Goal: Transaction & Acquisition: Download file/media

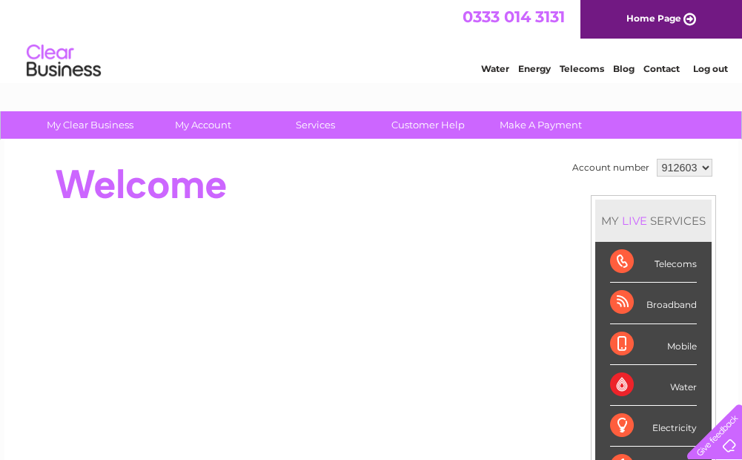
click at [712, 168] on td "912603 913617" at bounding box center [684, 167] width 63 height 25
select select "913617"
click at [657, 159] on select "912603 913617" at bounding box center [685, 168] width 56 height 18
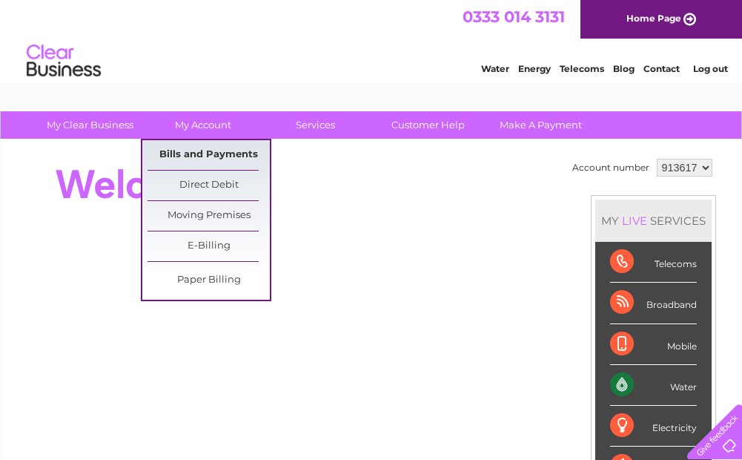
click at [202, 155] on link "Bills and Payments" at bounding box center [209, 155] width 122 height 30
click at [203, 155] on link "Bills and Payments" at bounding box center [209, 155] width 122 height 30
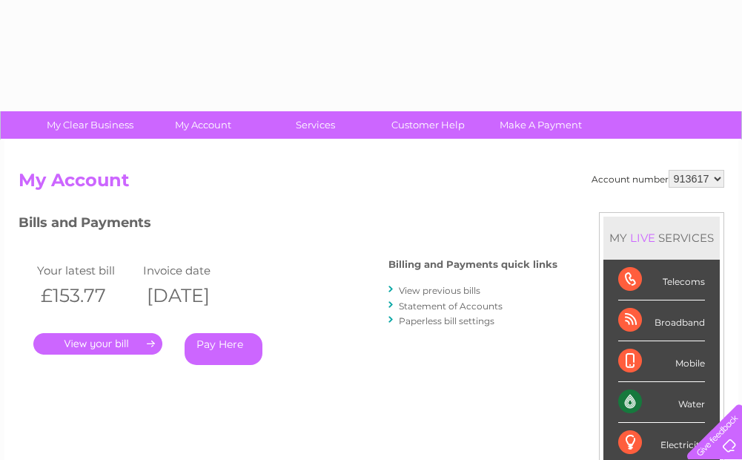
click at [122, 342] on link "." at bounding box center [97, 344] width 129 height 22
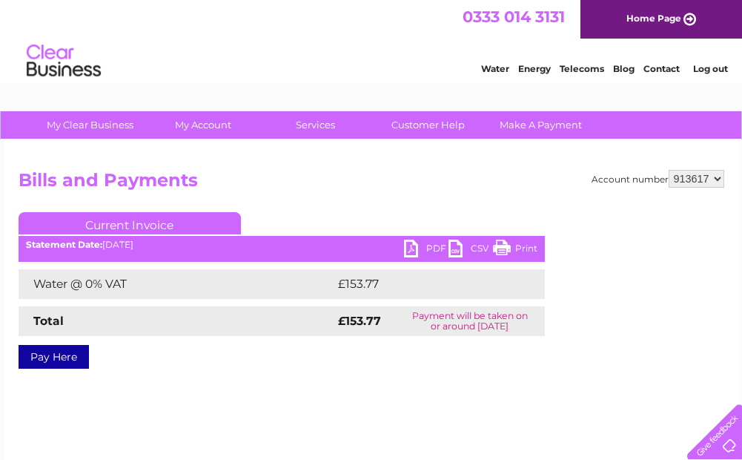
click at [414, 246] on link "PDF" at bounding box center [426, 250] width 44 height 22
click at [412, 251] on link "PDF" at bounding box center [426, 250] width 44 height 22
